Goal: Task Accomplishment & Management: Use online tool/utility

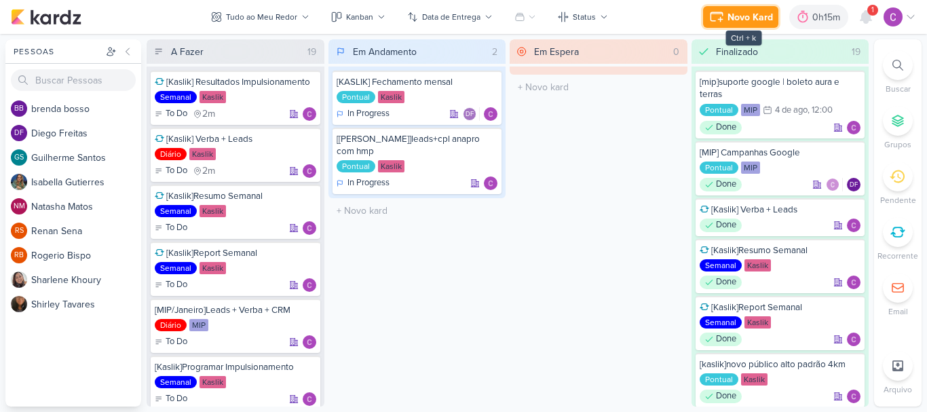
click at [750, 18] on div "Novo Kard" at bounding box center [749, 17] width 45 height 14
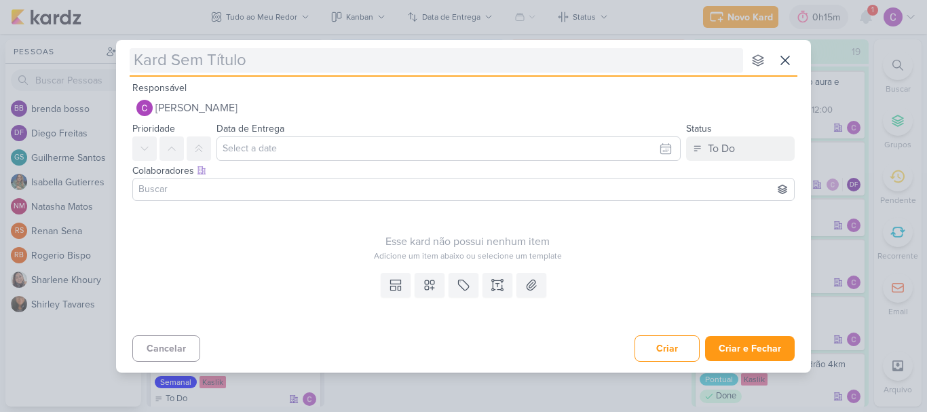
type input "["
type input "[meta"
type input "[meta]t"
type input "[meta]treinamento"
type input "[meta]treinamento reels"
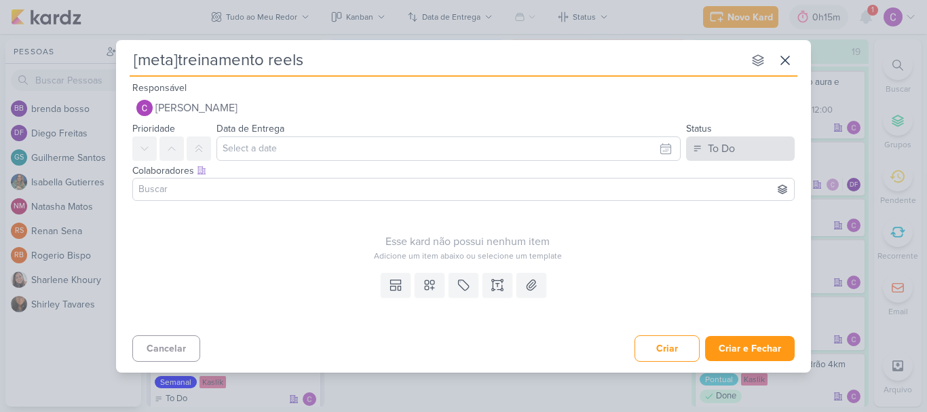
type input "[meta]treinamento reels"
click at [735, 138] on button "To Do" at bounding box center [740, 148] width 109 height 24
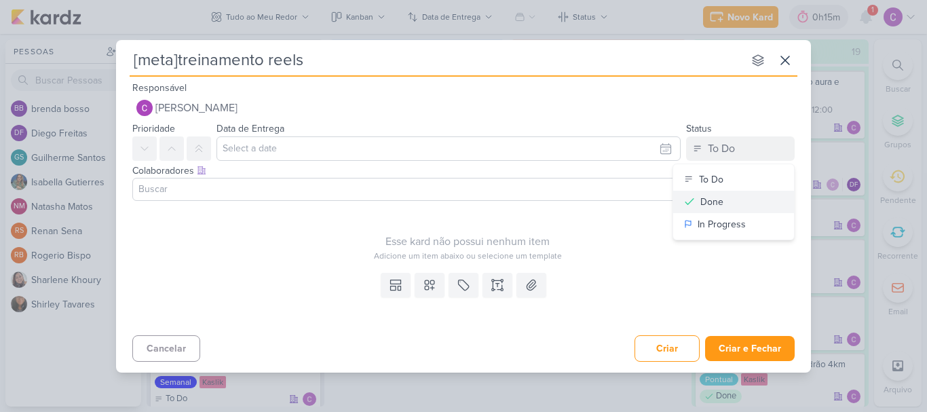
click at [736, 206] on button "Done" at bounding box center [733, 202] width 121 height 22
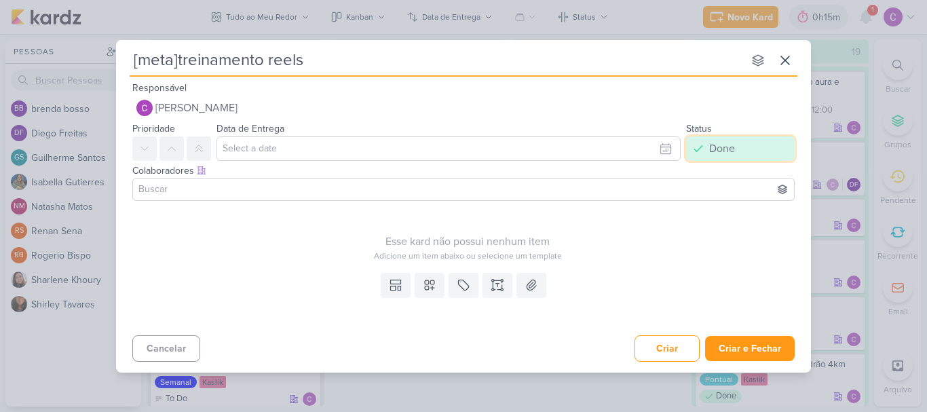
click at [733, 150] on div "Done" at bounding box center [722, 148] width 26 height 16
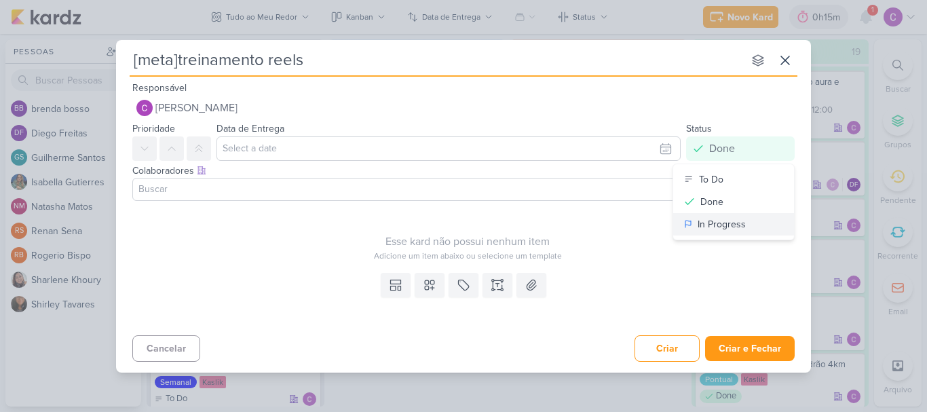
drag, startPoint x: 725, startPoint y: 223, endPoint x: 703, endPoint y: 235, distance: 24.9
click at [719, 225] on div "In Progress" at bounding box center [721, 224] width 48 height 14
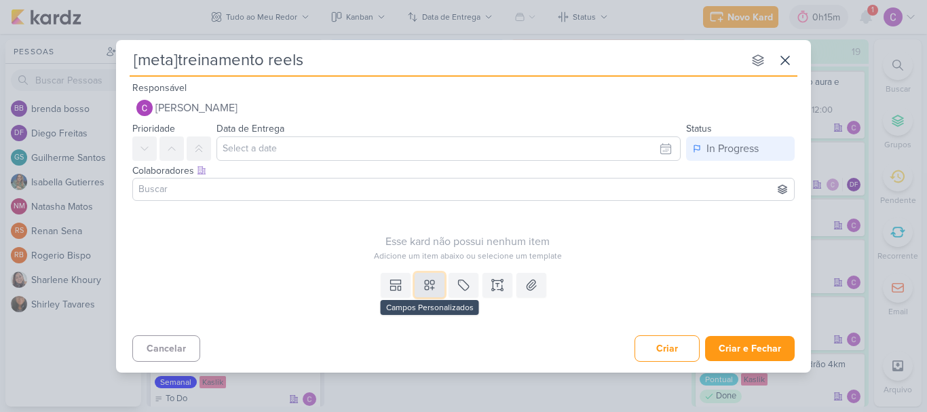
click at [427, 286] on icon at bounding box center [430, 285] width 14 height 14
click at [467, 278] on icon at bounding box center [464, 285] width 14 height 14
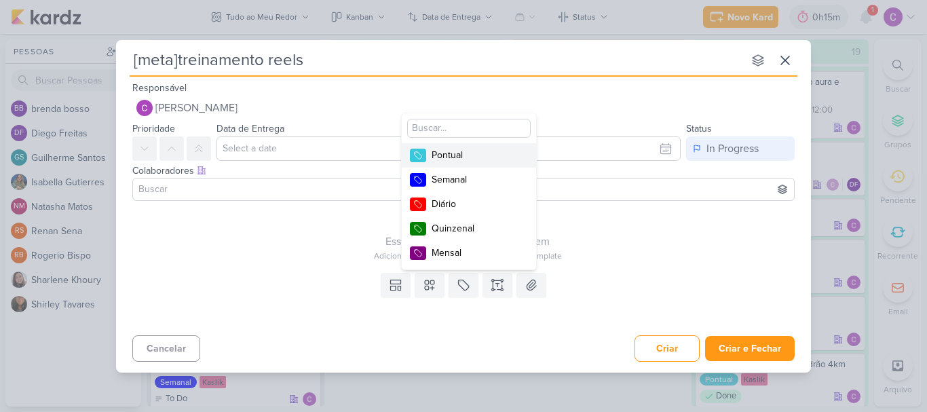
drag, startPoint x: 478, startPoint y: 153, endPoint x: 543, endPoint y: 181, distance: 70.5
click at [478, 152] on div "Pontual" at bounding box center [476, 155] width 88 height 14
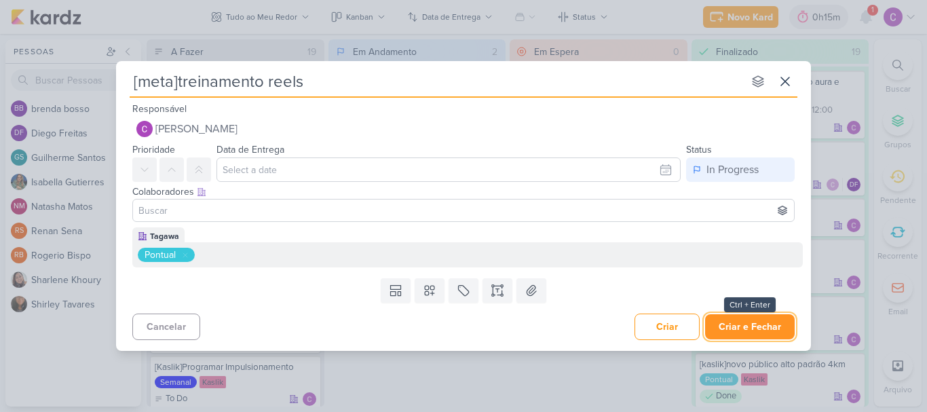
click at [760, 326] on button "Criar e Fechar" at bounding box center [750, 326] width 90 height 25
